Goal: Use online tool/utility: Utilize a website feature to perform a specific function

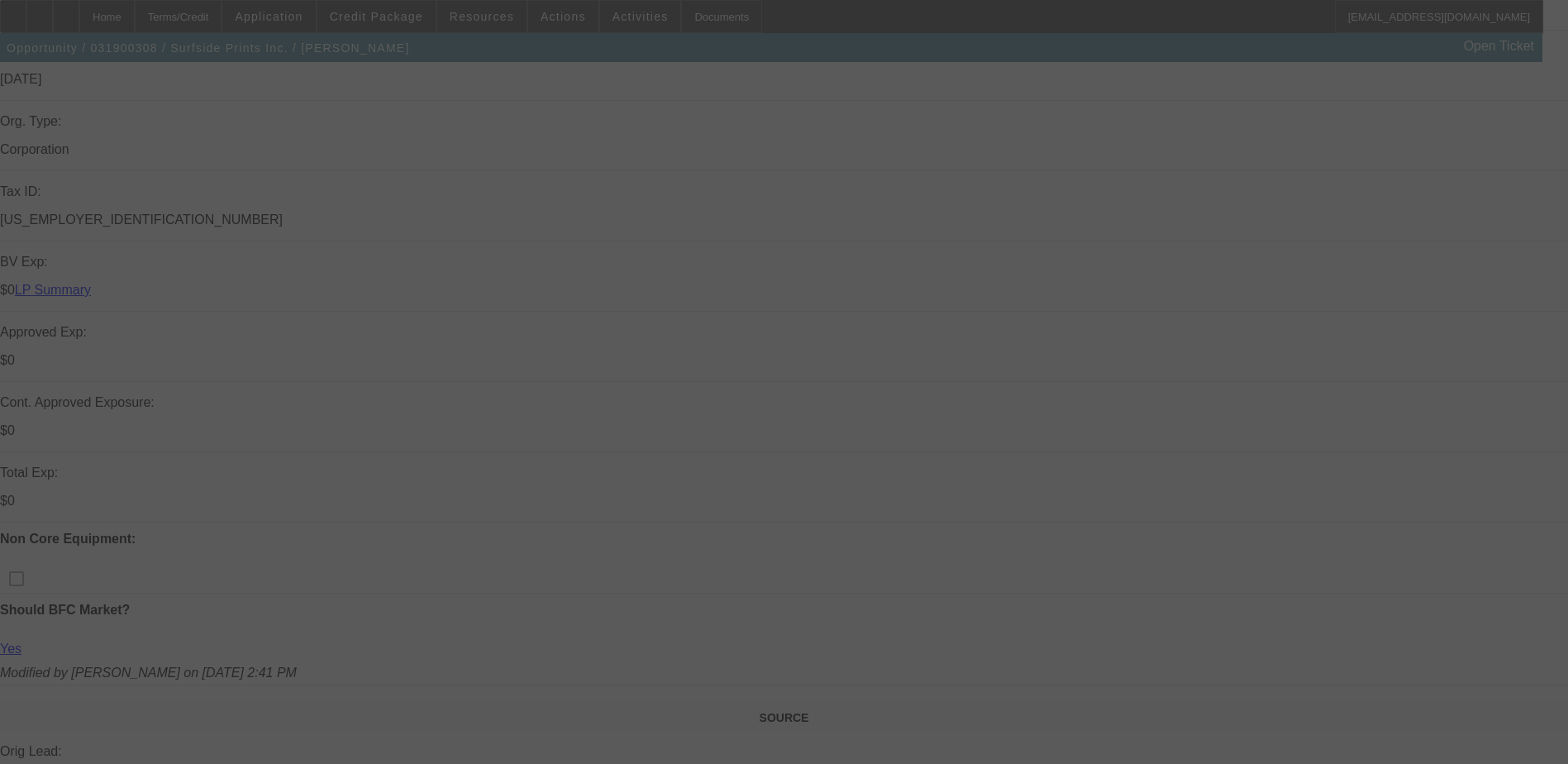
scroll to position [483, 0]
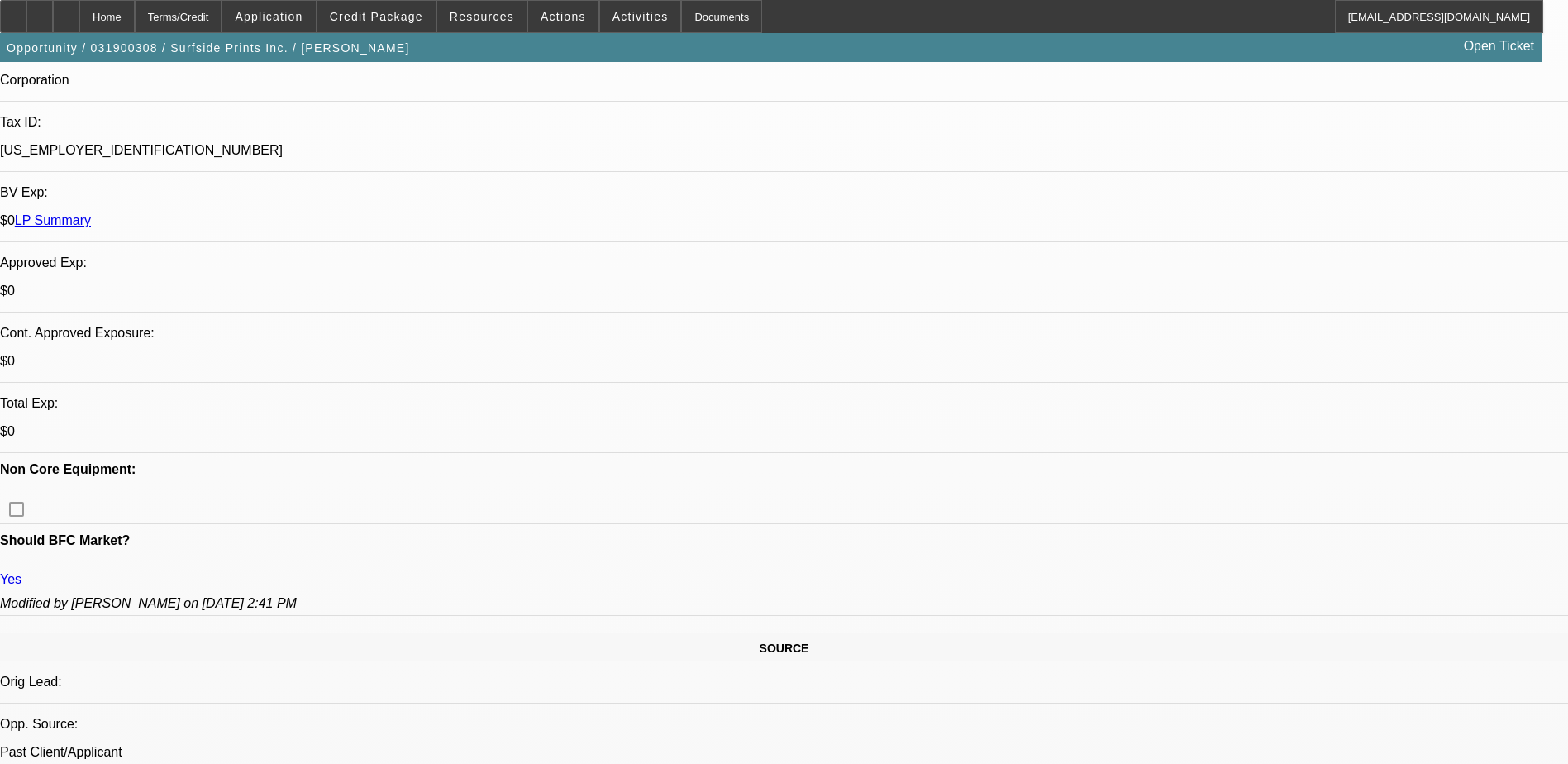
select select "0"
select select "0.1"
select select "0"
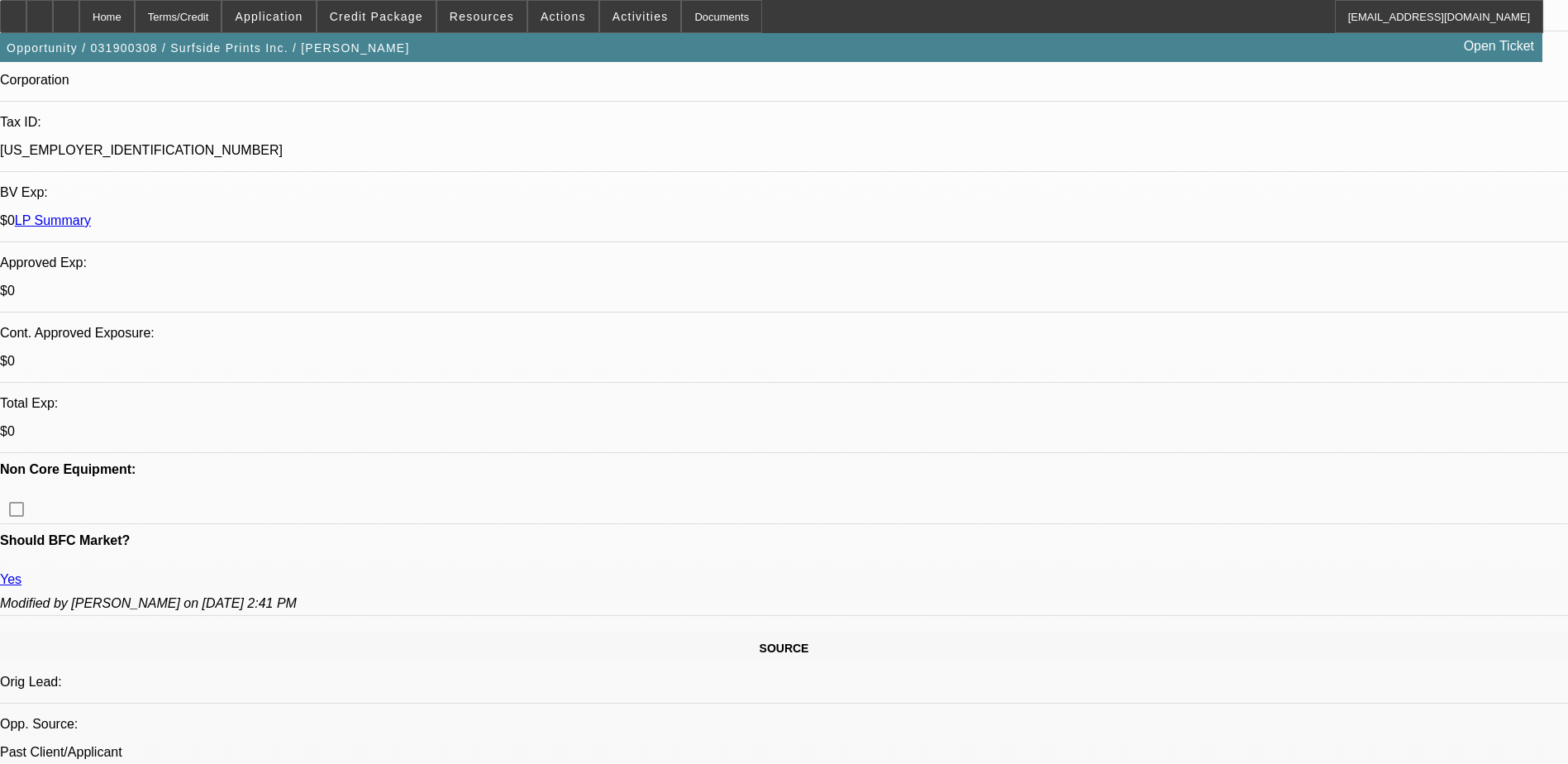
select select "0"
select select "2"
select select "0"
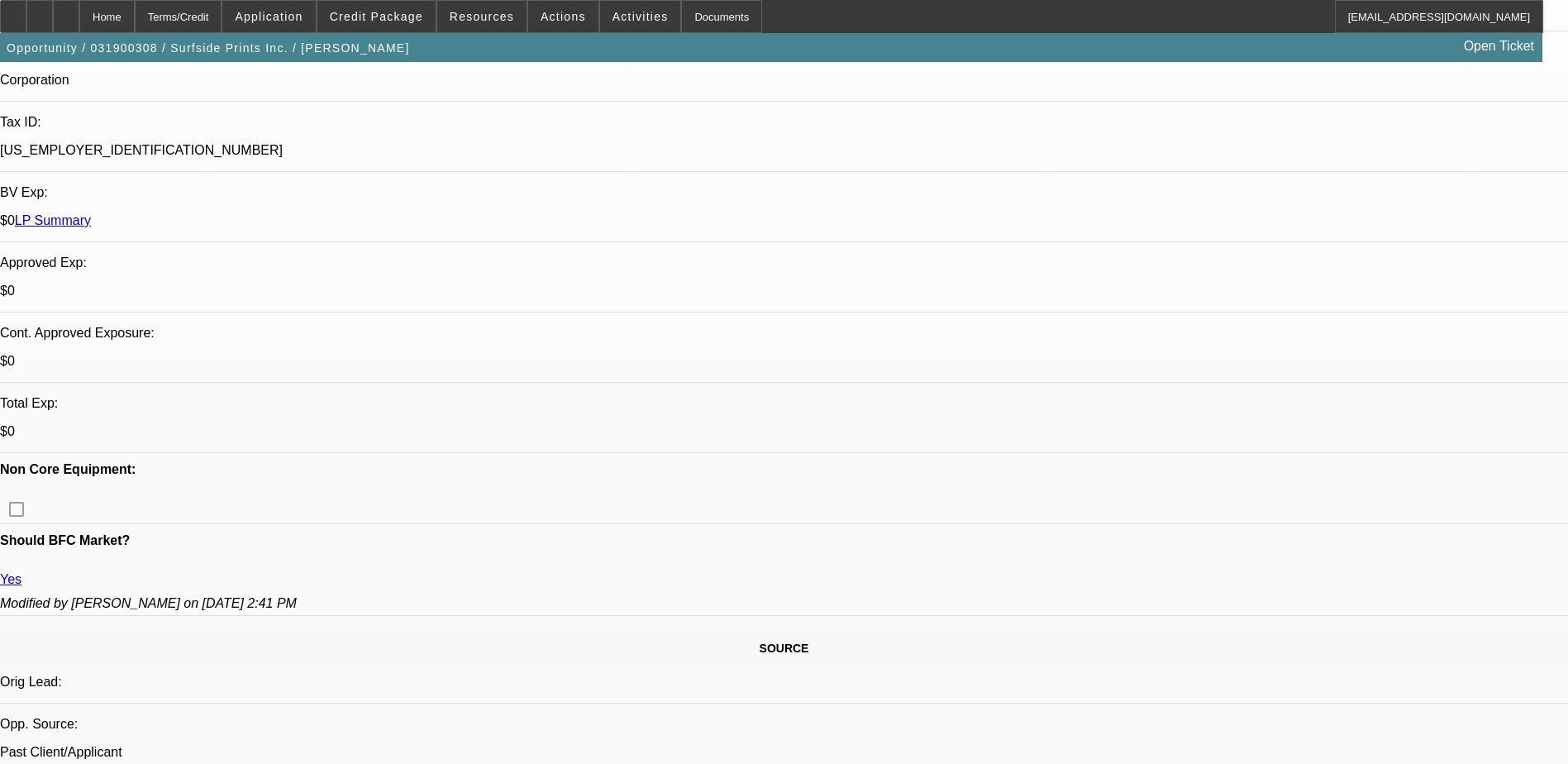
select select "0"
select select "1"
select select "4"
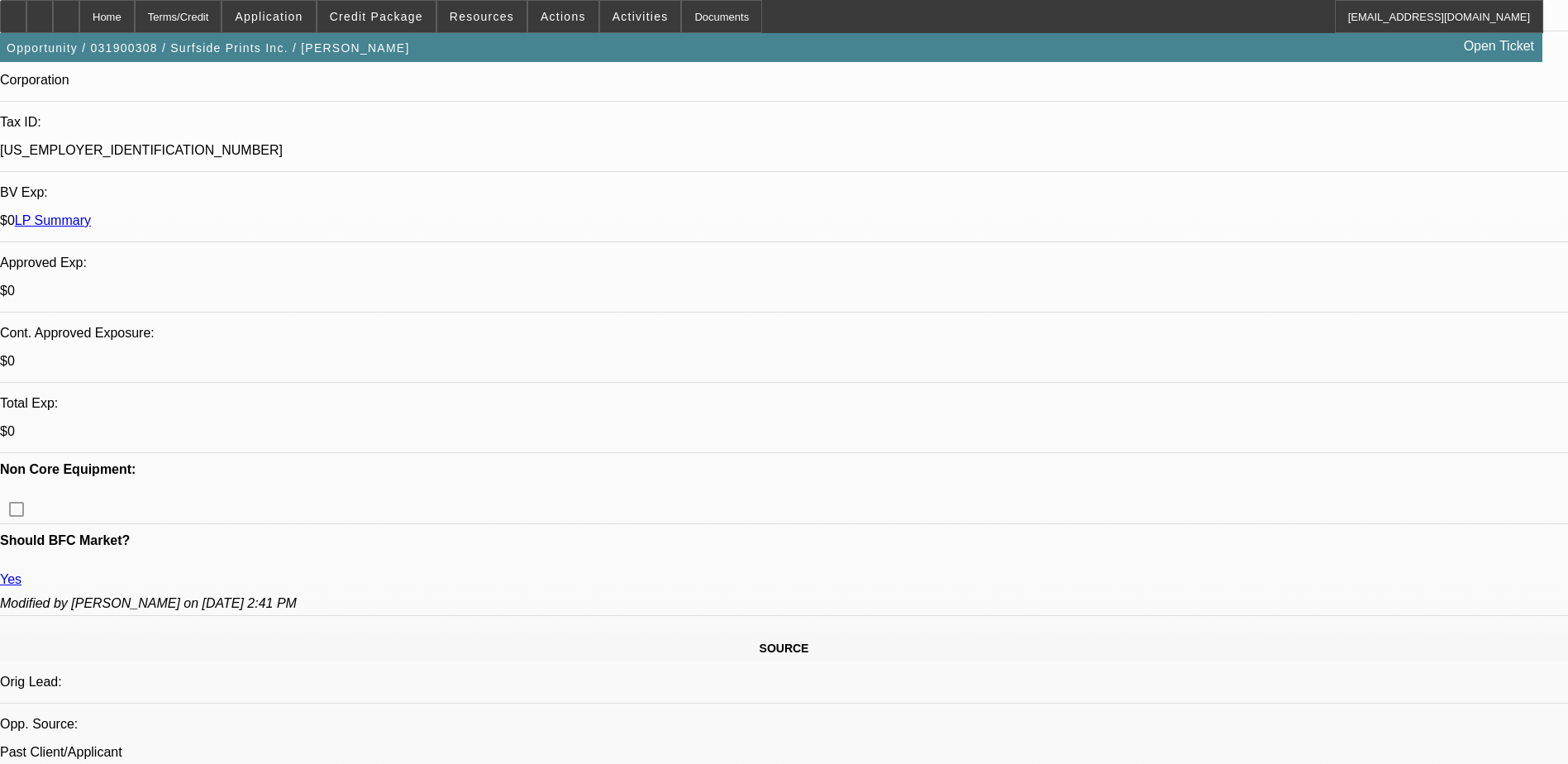
select select "1"
select select "3"
select select "1"
select select "2"
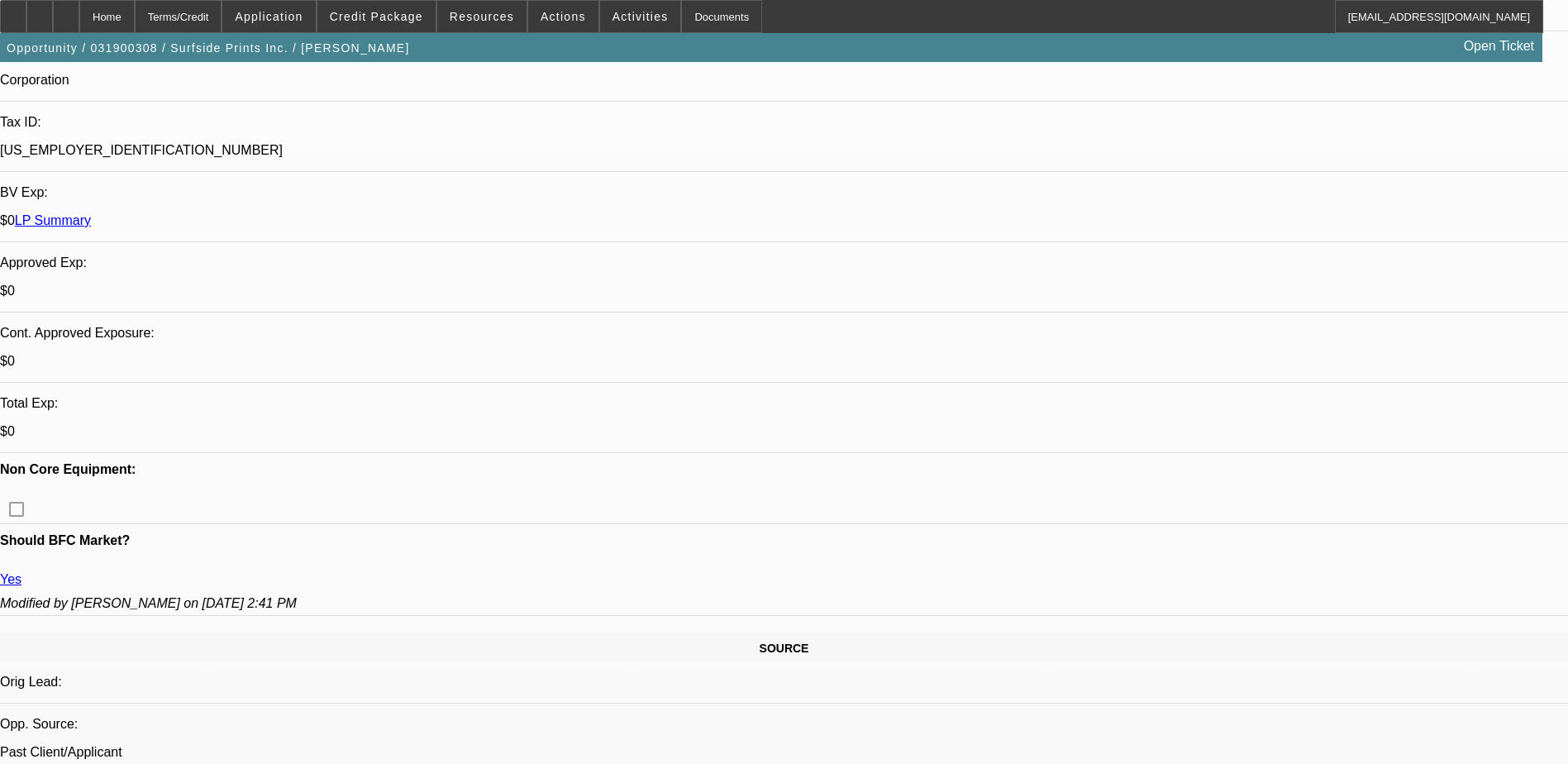
select select "3"
select select "1"
select select "3"
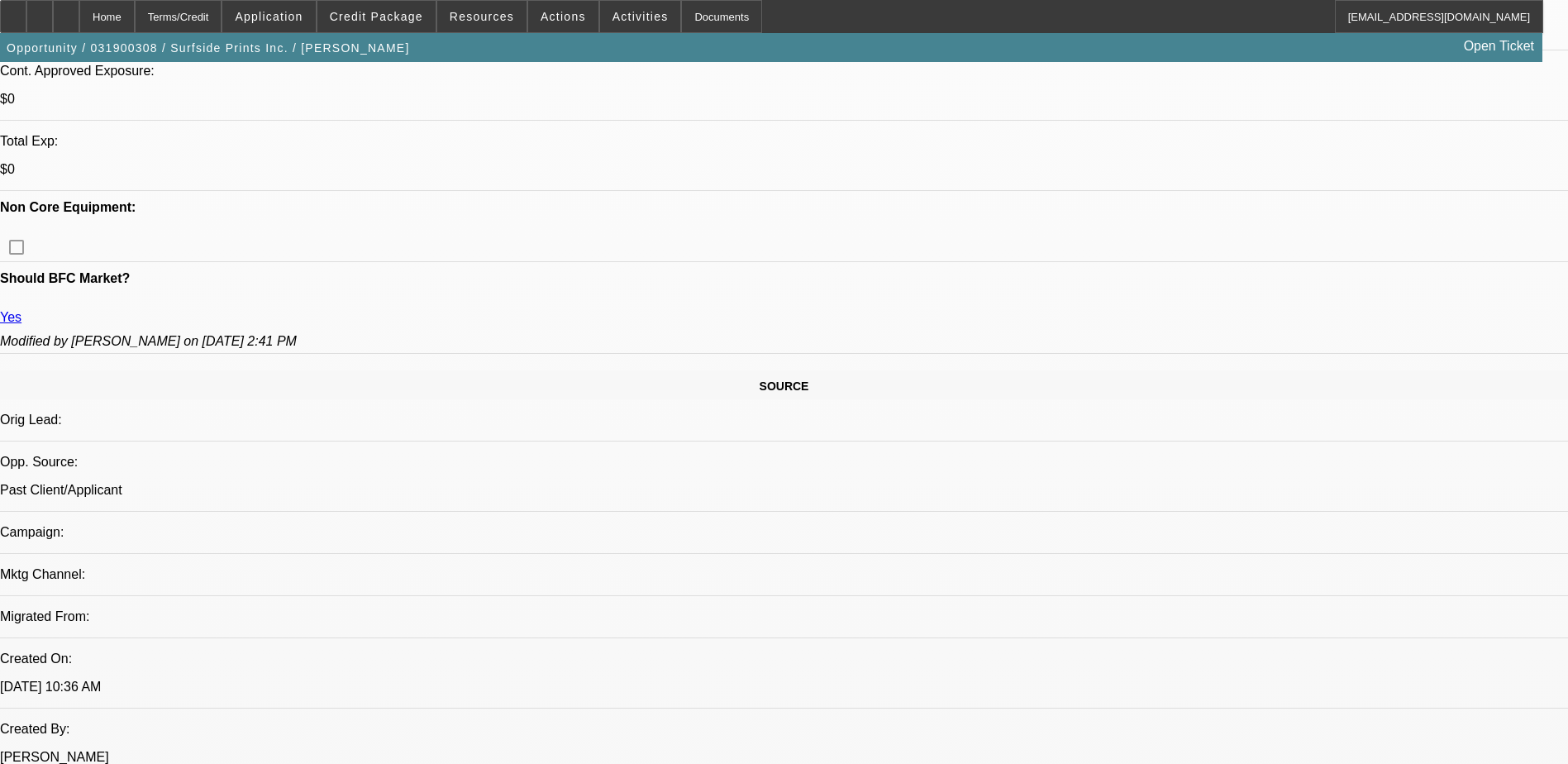
scroll to position [744, 0]
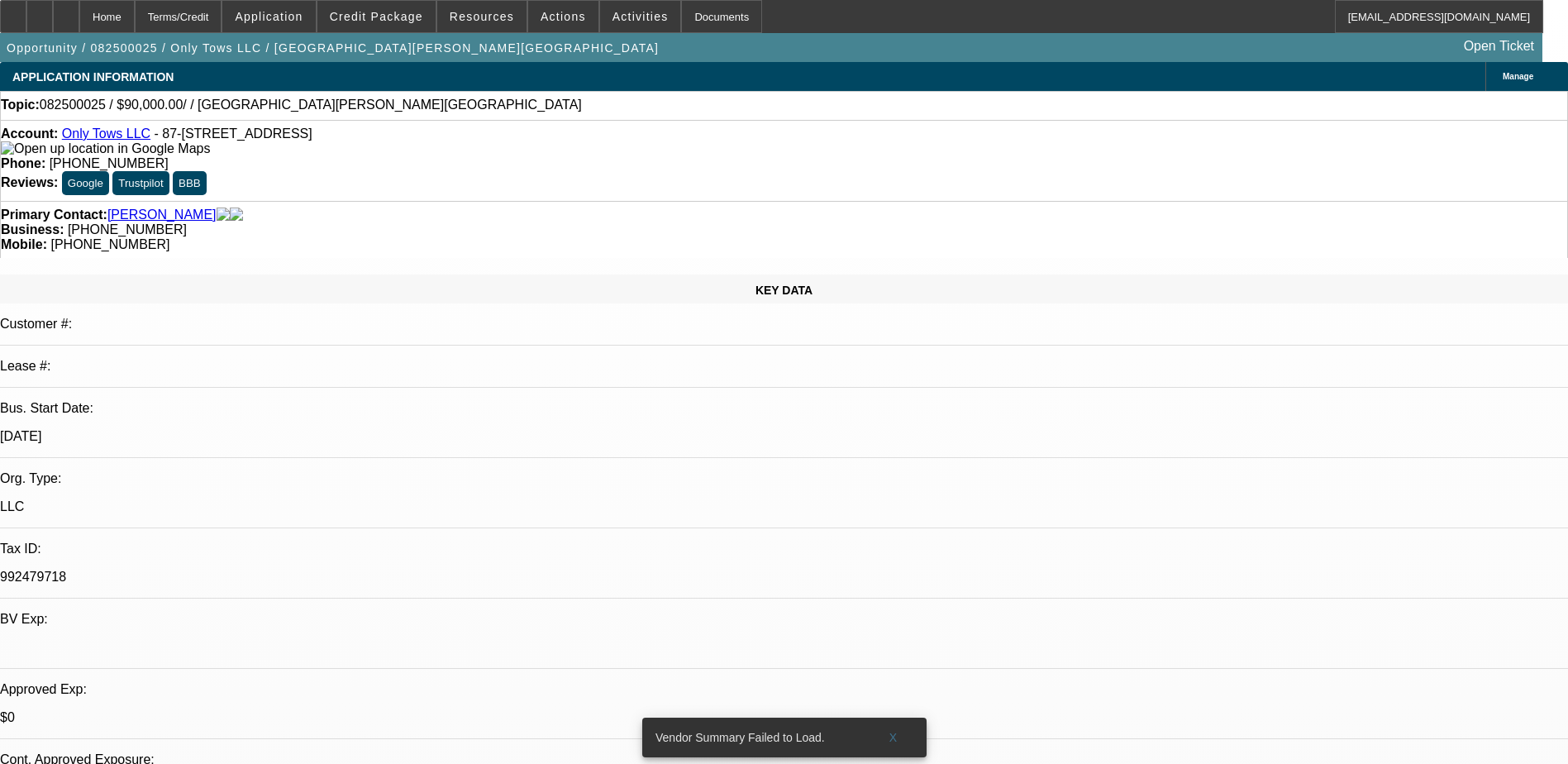
select select "0"
select select "2"
select select "0.1"
select select "4"
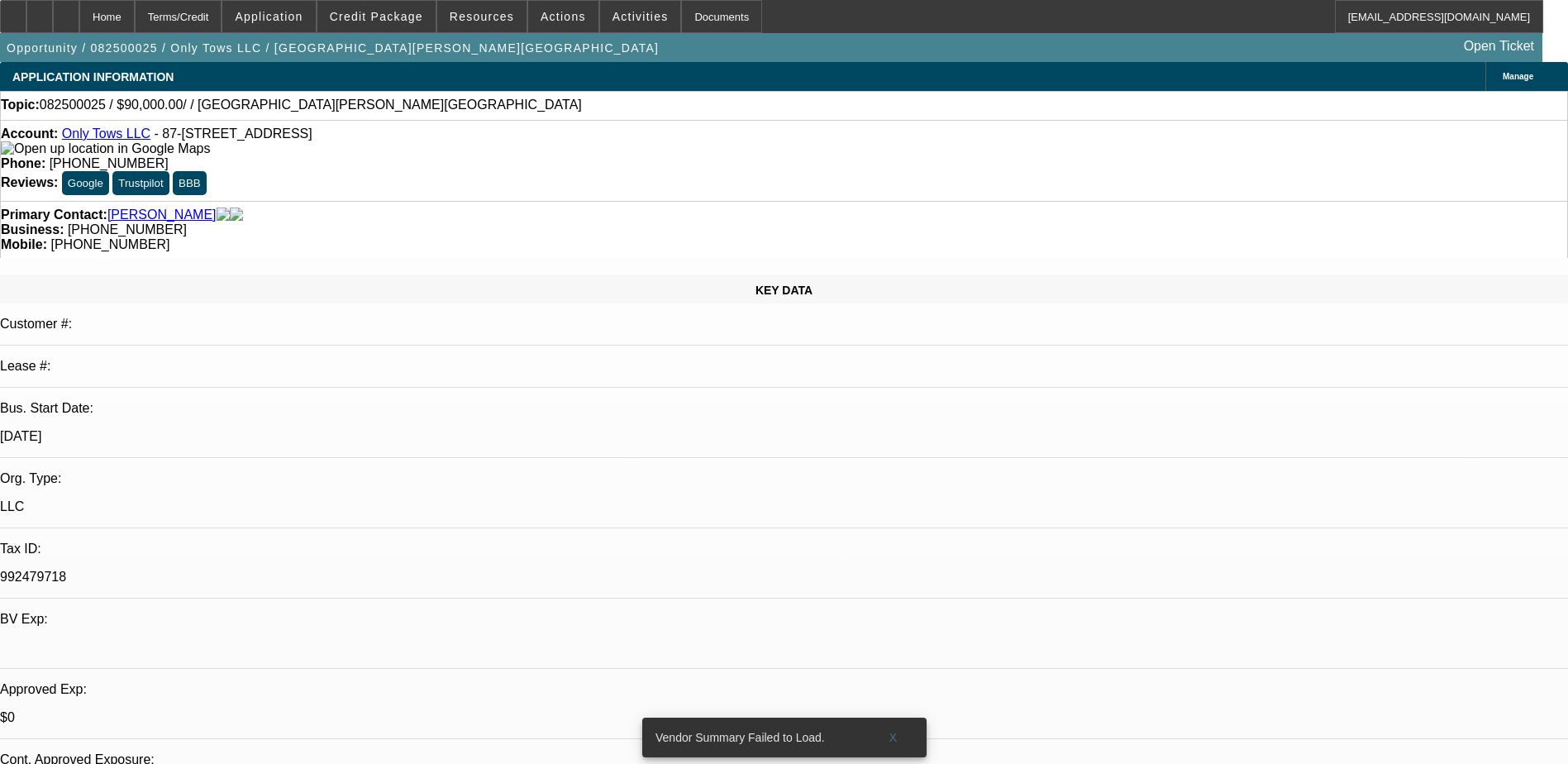
scroll to position [320, 0]
click at [114, 136] on link "Only Tows LLC" at bounding box center [105, 133] width 88 height 14
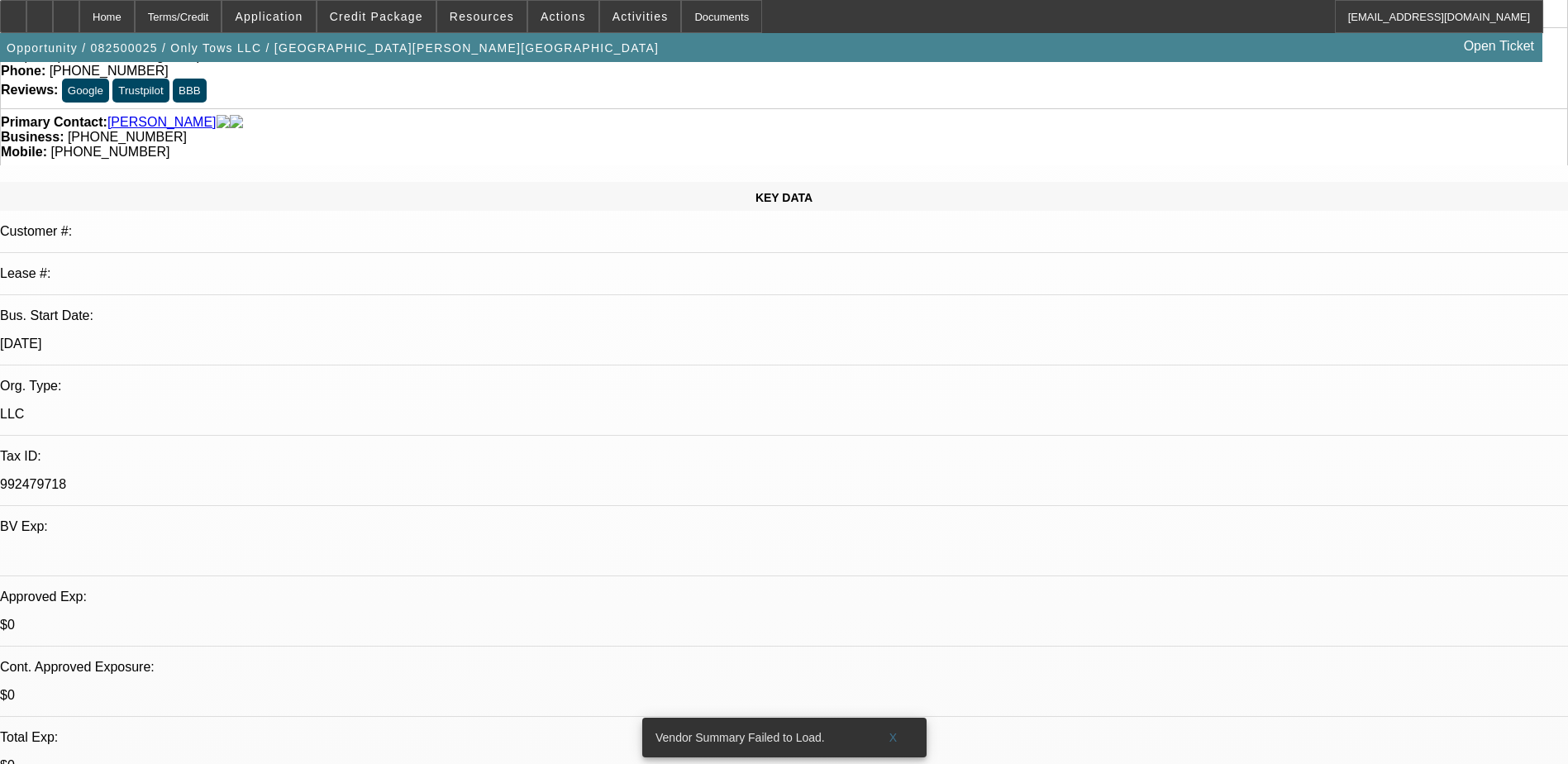
scroll to position [0, 0]
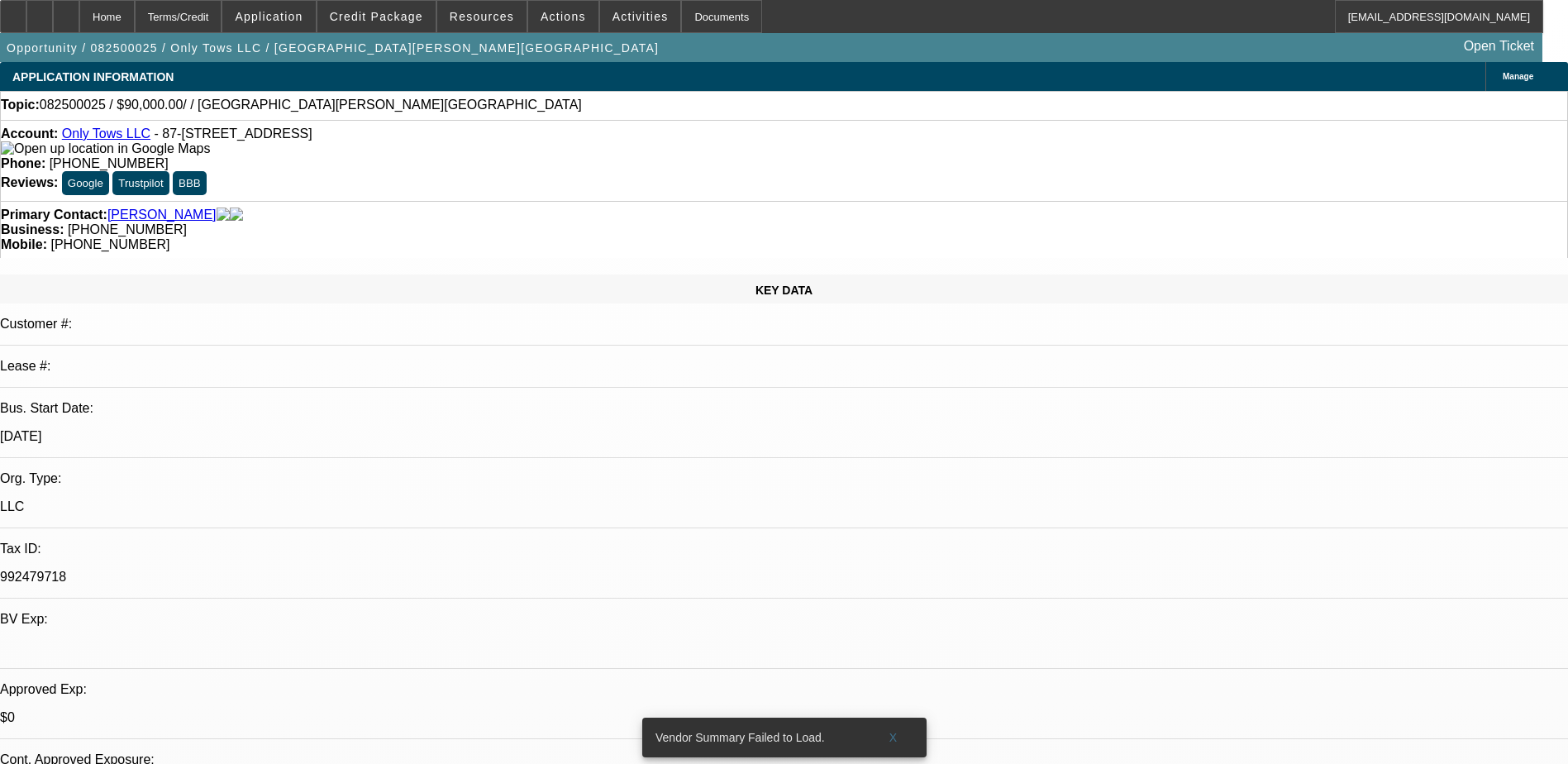
click at [114, 140] on link "Only Tows LLC" at bounding box center [105, 133] width 88 height 14
drag, startPoint x: 678, startPoint y: 186, endPoint x: 590, endPoint y: 172, distance: 89.1
click at [590, 201] on div "Primary Contact: Santiago, Bryan Business: (808) 681-9362 Mobile: (808) 489-3476" at bounding box center [784, 229] width 1568 height 57
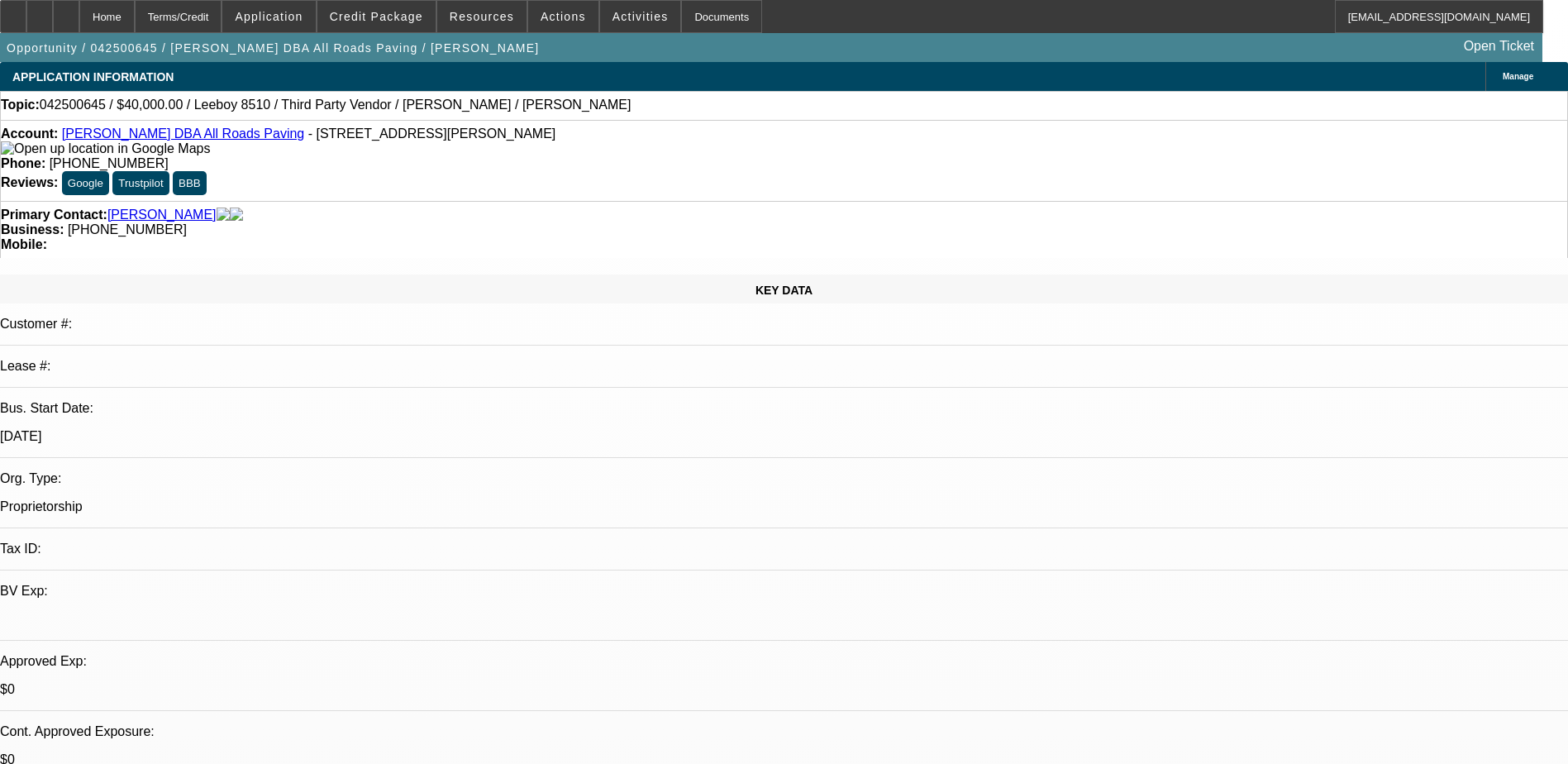
select select "0"
select select "3"
select select "0.1"
select select "5"
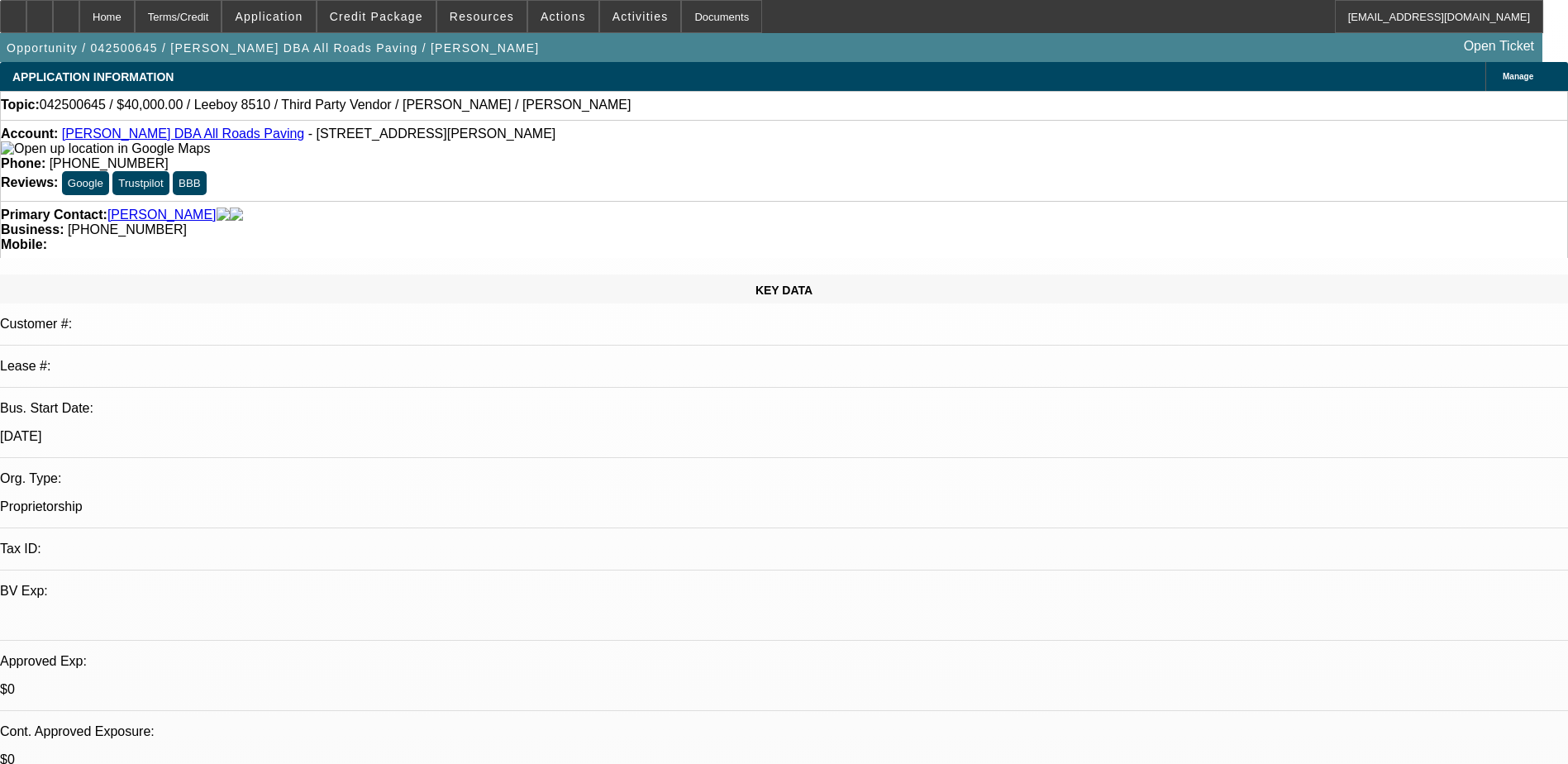
select select "0"
select select "3"
select select "0.1"
select select "5"
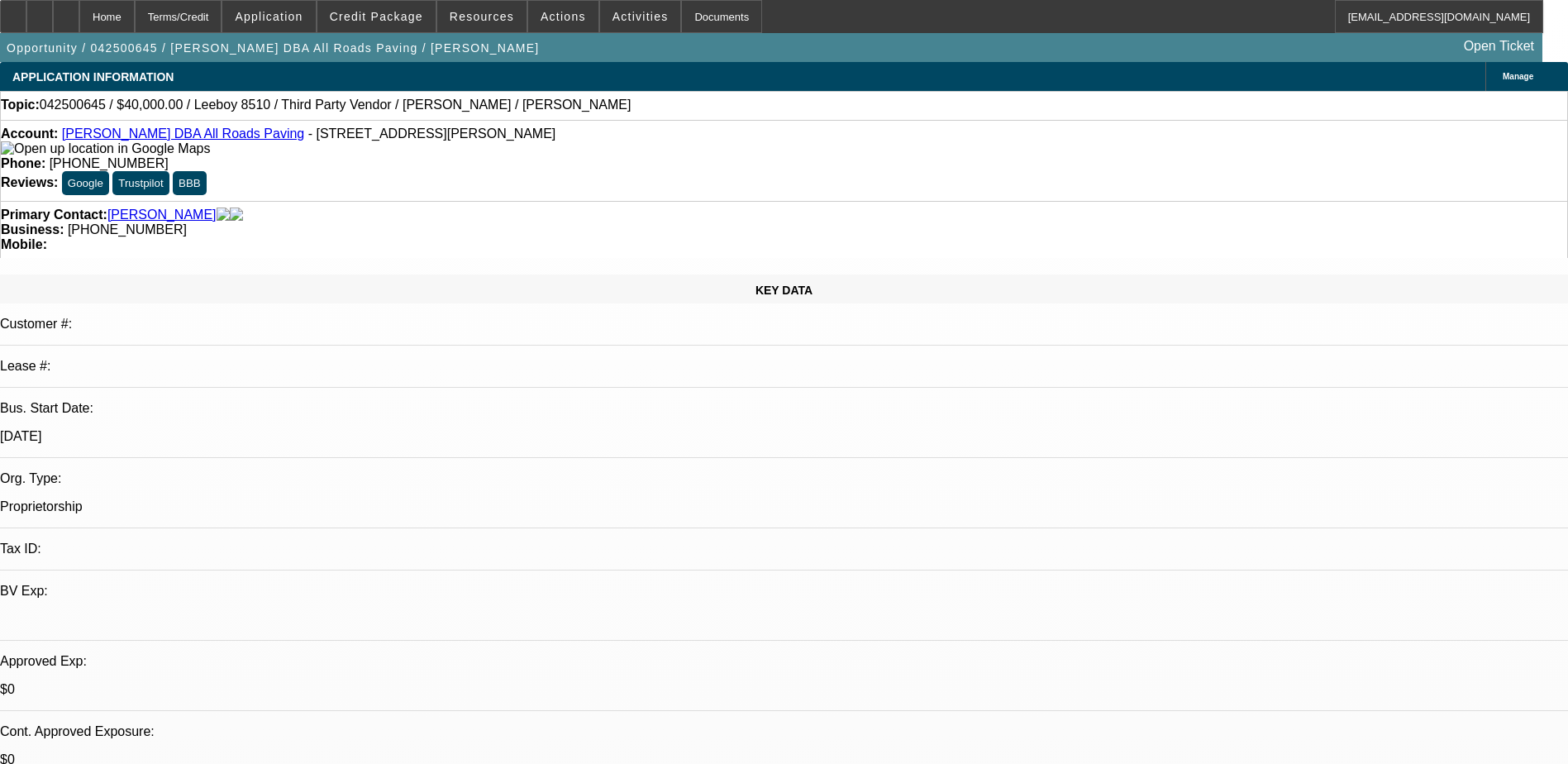
select select "0"
select select "3"
select select "0.1"
select select "4"
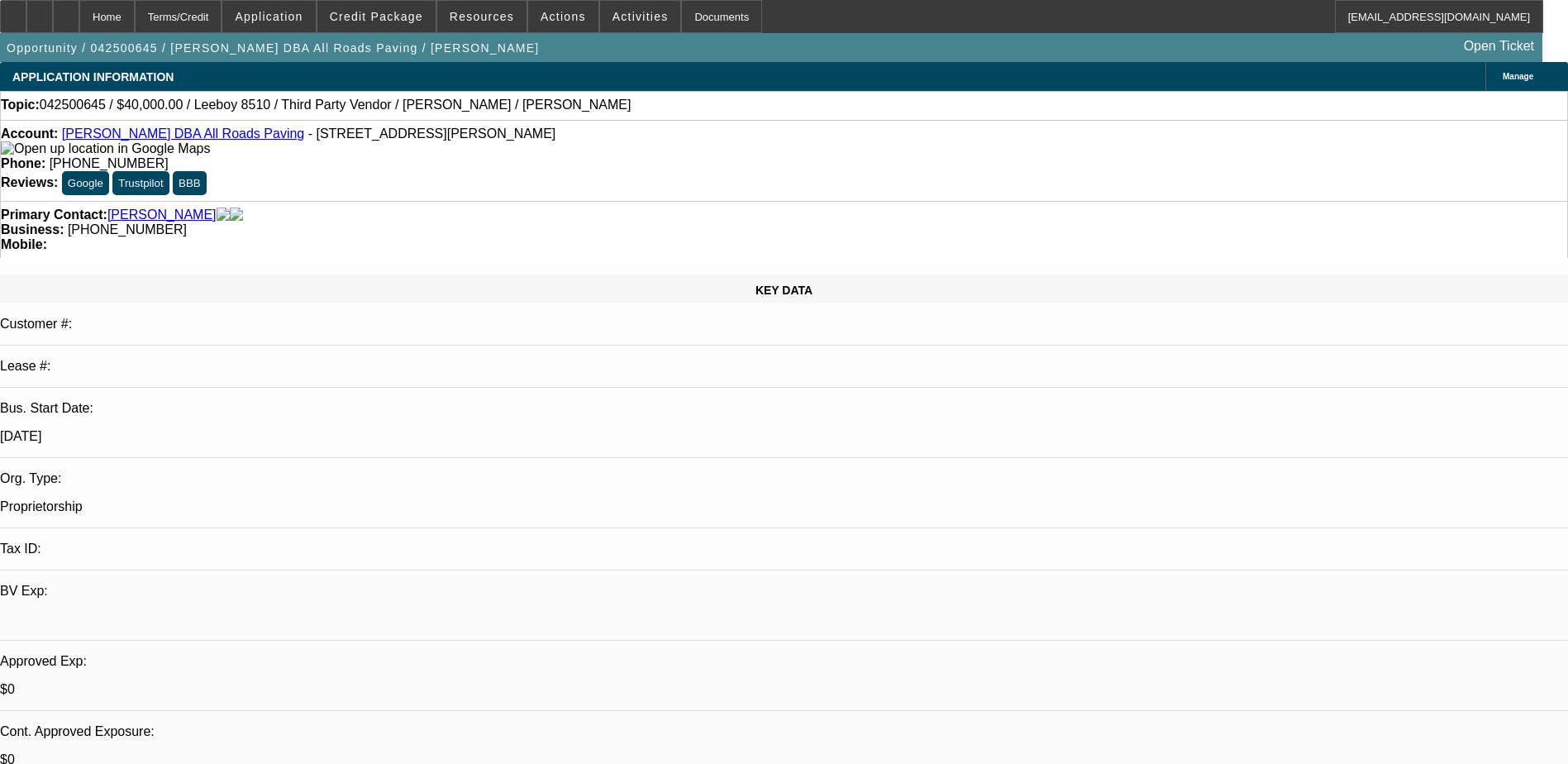
select select "0"
select select "3"
select select "0.1"
select select "4"
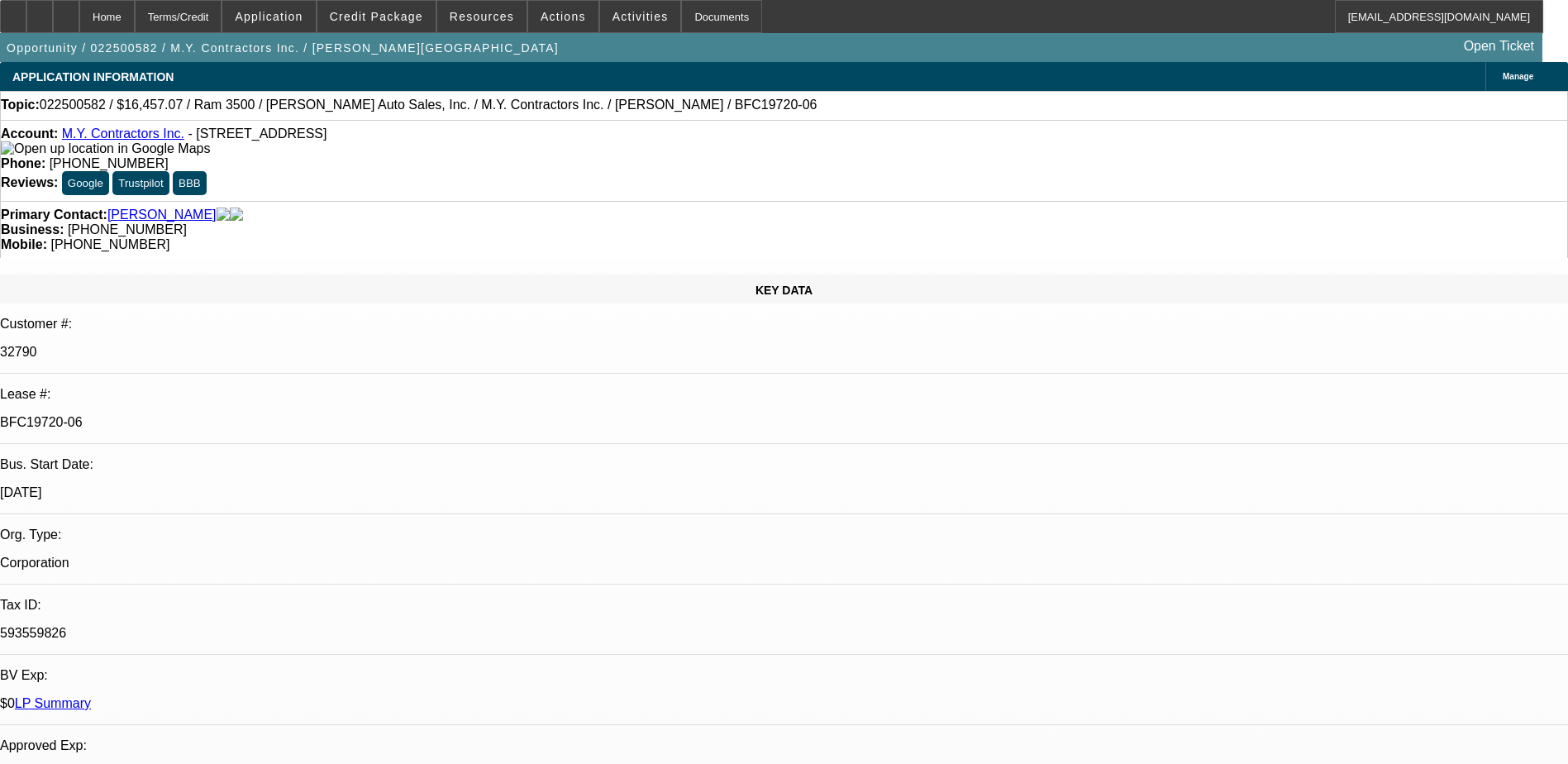
select select "0"
select select "3"
select select "0"
select select "6"
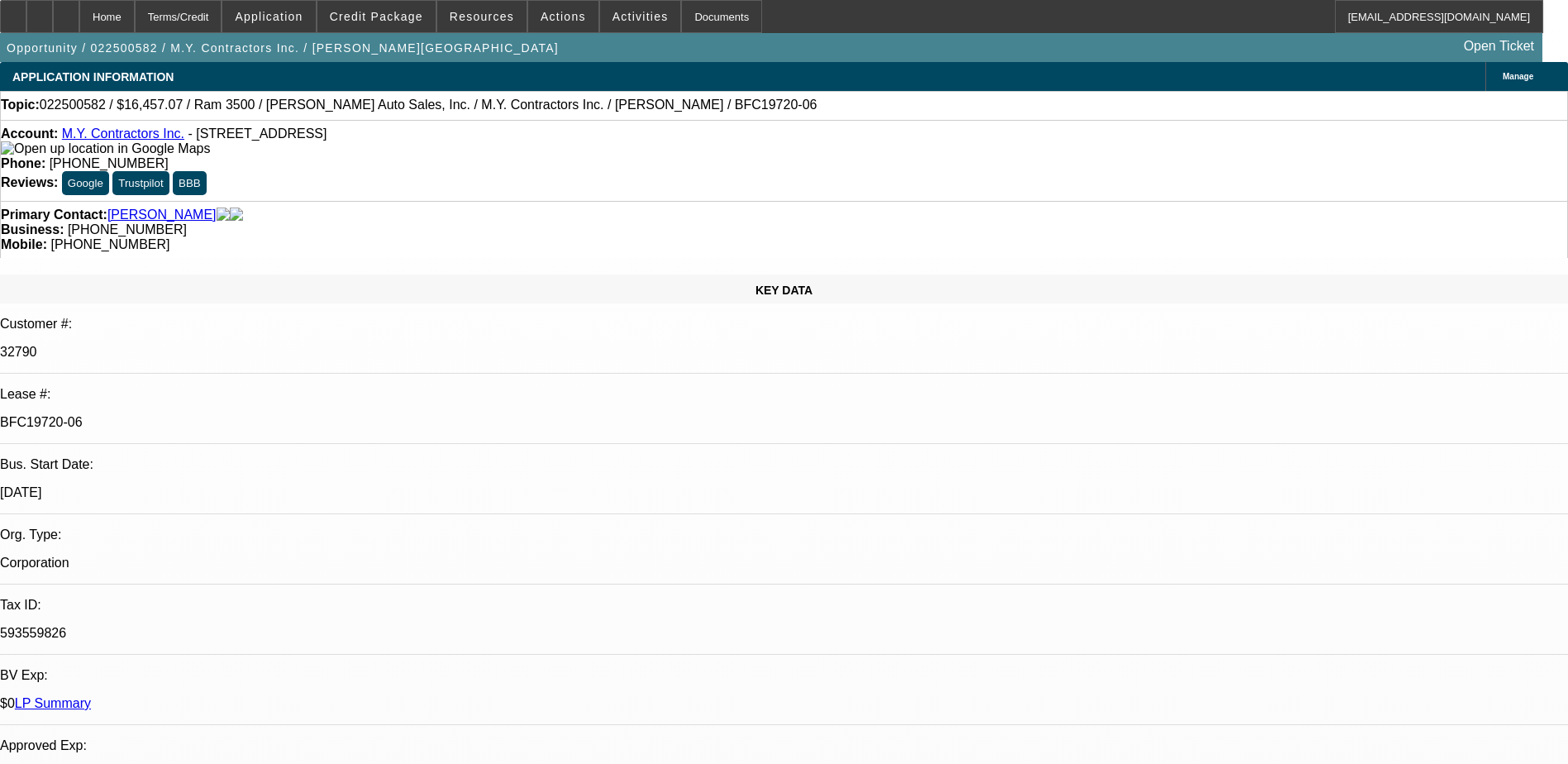
select select "0"
select select "6"
select select "0"
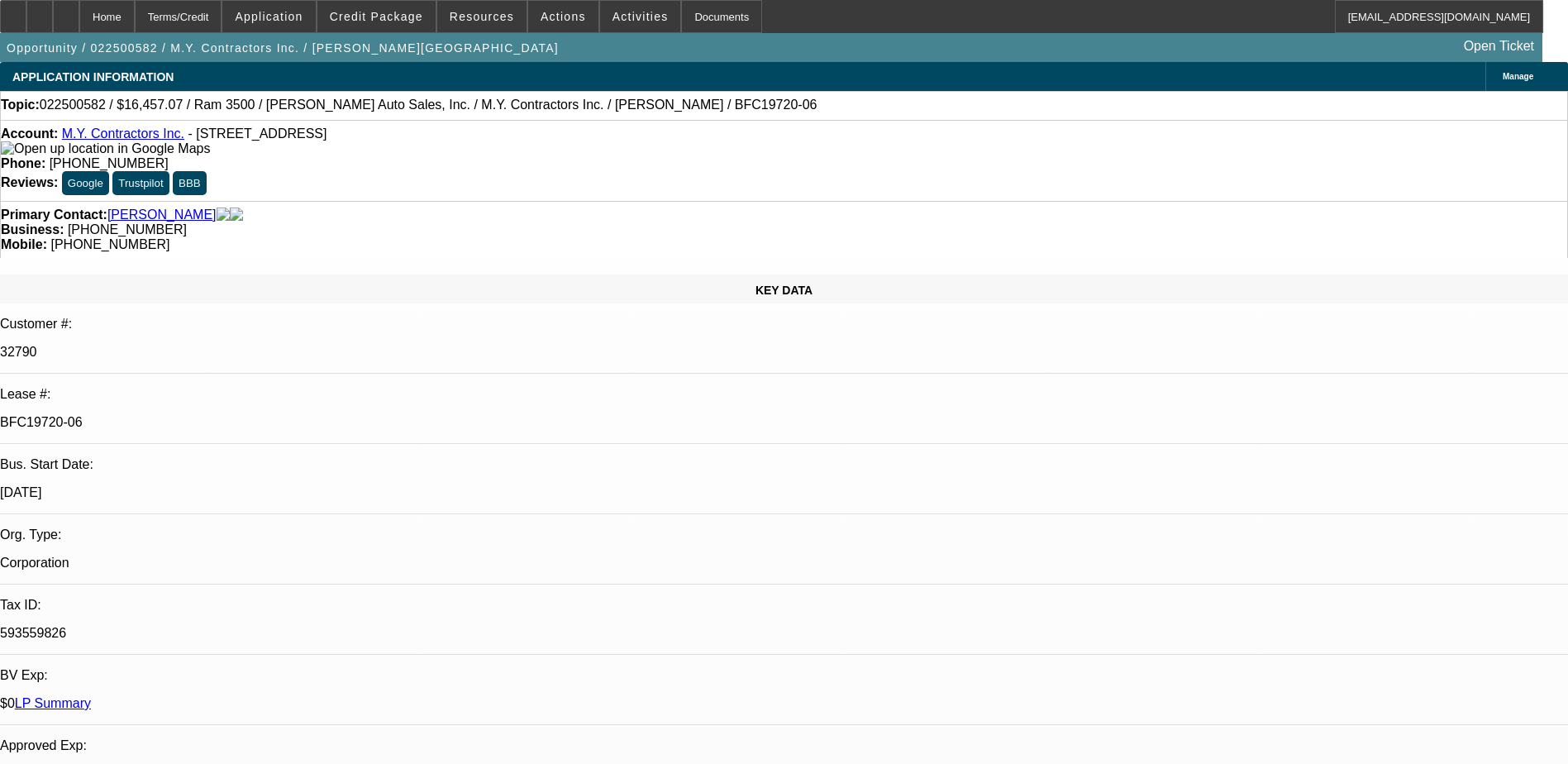
select select "0"
select select "6"
select select "0"
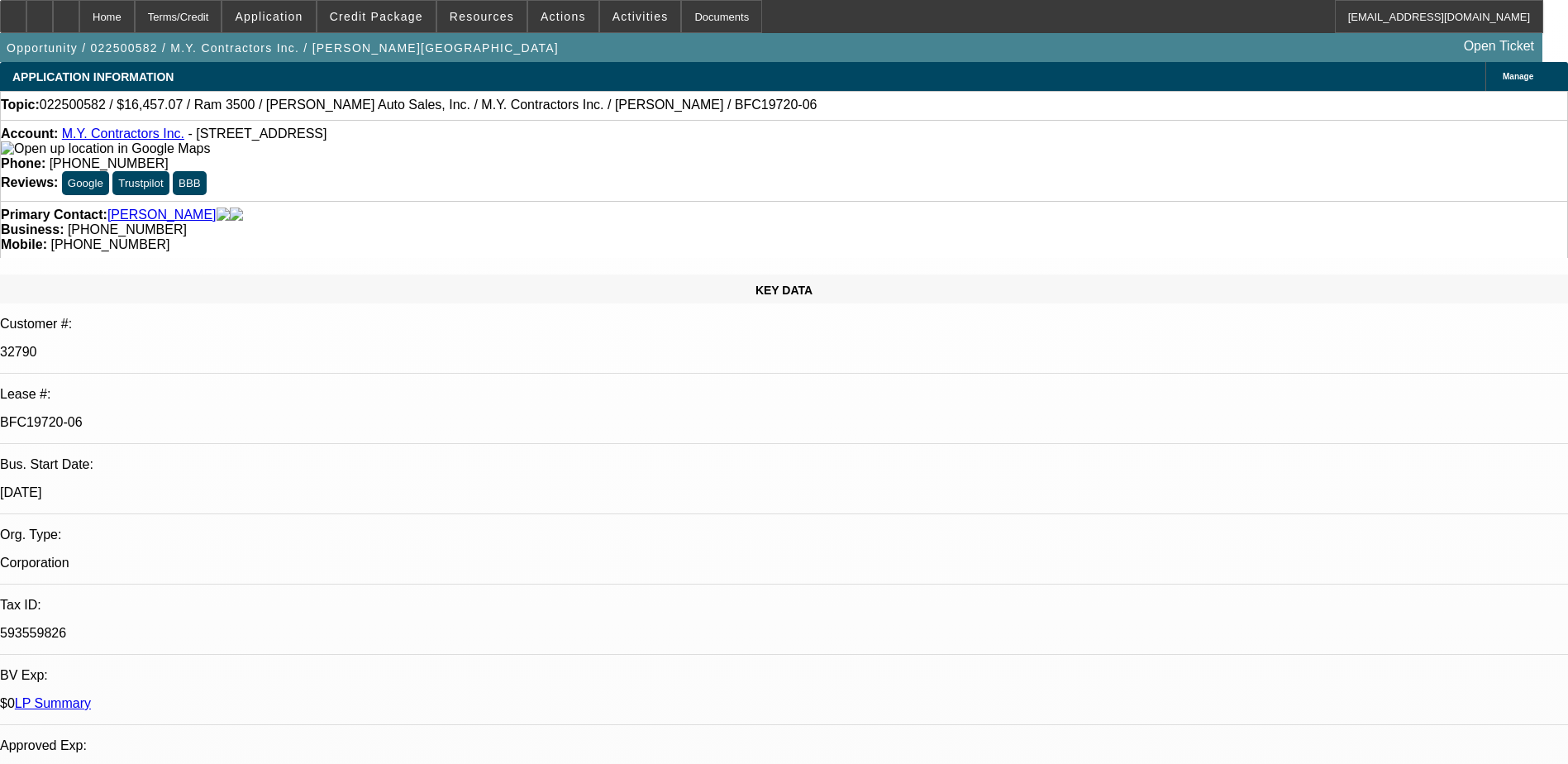
select select "0"
select select "6"
